Goal: Task Accomplishment & Management: Manage account settings

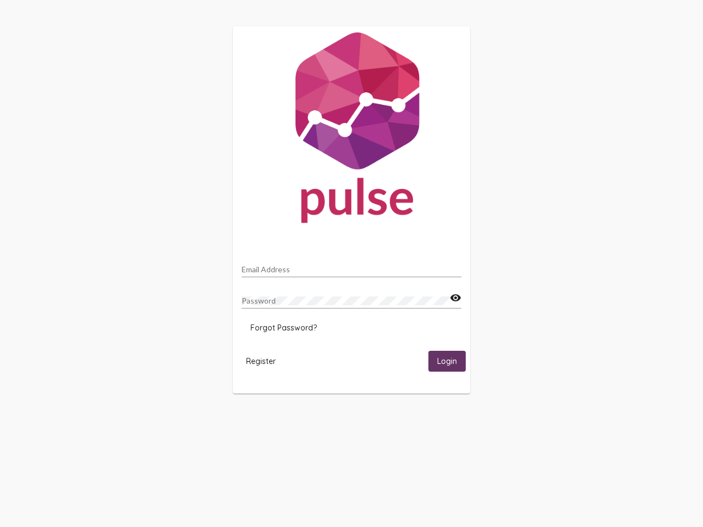
click at [352, 266] on input "Email Address" at bounding box center [352, 269] width 220 height 9
click at [455, 298] on mat-icon "visibility" at bounding box center [456, 298] width 12 height 13
click at [284, 328] on span "Forgot Password?" at bounding box center [284, 328] width 66 height 10
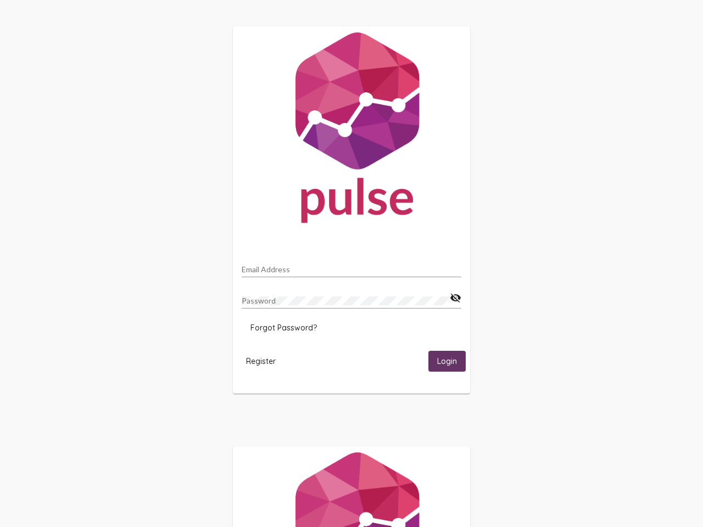
click at [261, 361] on html "Email Address Password visibility_off Forgot Password? Register Login" at bounding box center [351, 356] width 703 height 712
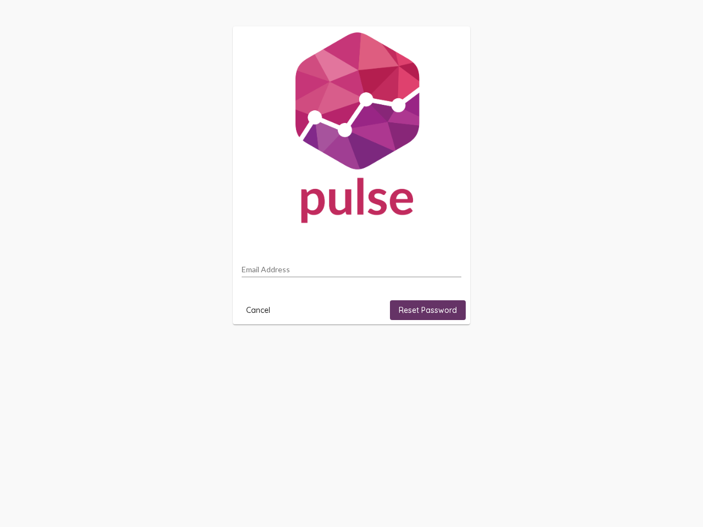
click at [447, 351] on html "Email Address Cancel Reset Password" at bounding box center [351, 175] width 703 height 351
